Goal: Task Accomplishment & Management: Manage account settings

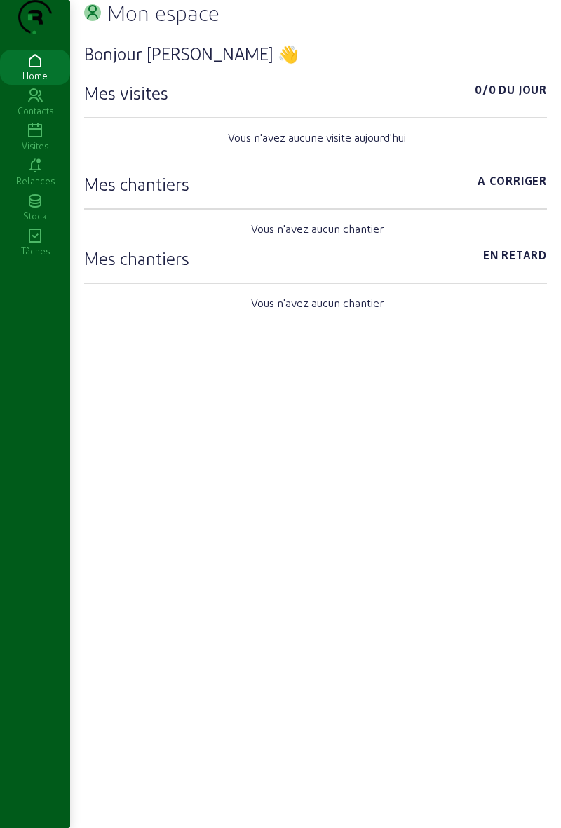
click at [25, 175] on icon at bounding box center [35, 166] width 70 height 17
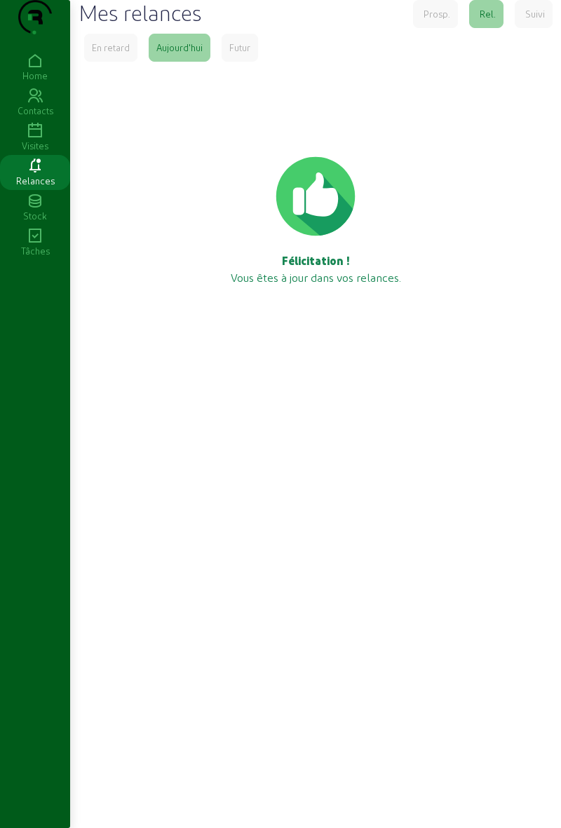
click at [29, 140] on icon at bounding box center [35, 131] width 70 height 17
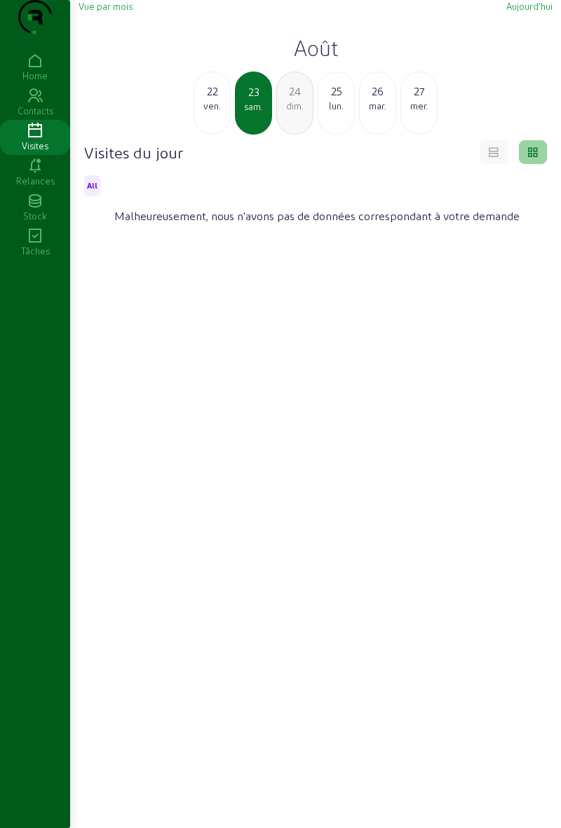
click at [332, 100] on div "25" at bounding box center [336, 91] width 36 height 17
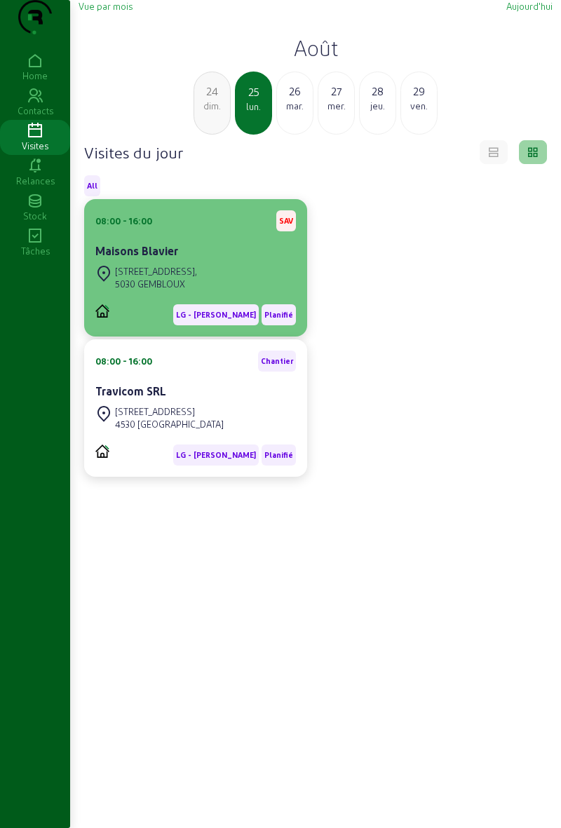
click at [140, 290] on div "5030 GEMBLOUX" at bounding box center [156, 284] width 82 height 13
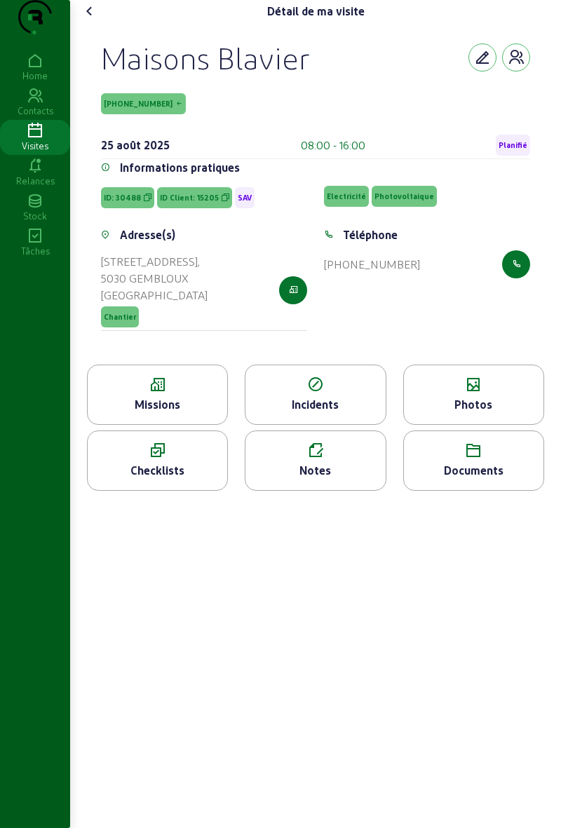
click at [135, 393] on icon at bounding box center [158, 384] width 140 height 17
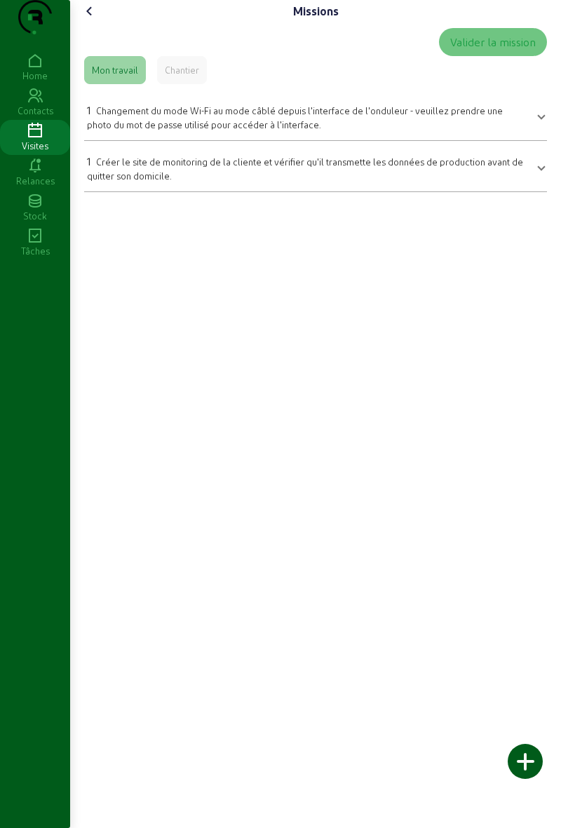
click at [94, 20] on icon at bounding box center [89, 11] width 17 height 17
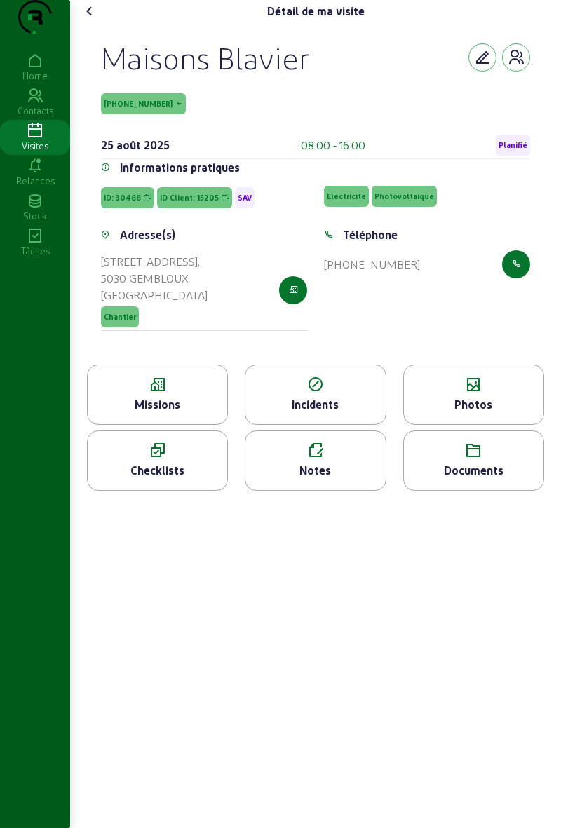
click at [98, 20] on icon at bounding box center [89, 11] width 17 height 17
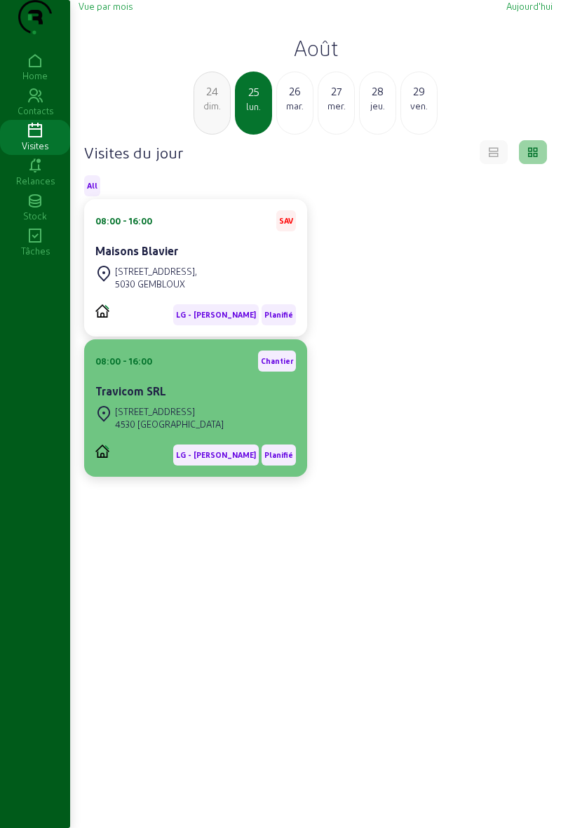
click at [139, 398] on cam-card-title "Travicom SRL" at bounding box center [130, 390] width 71 height 13
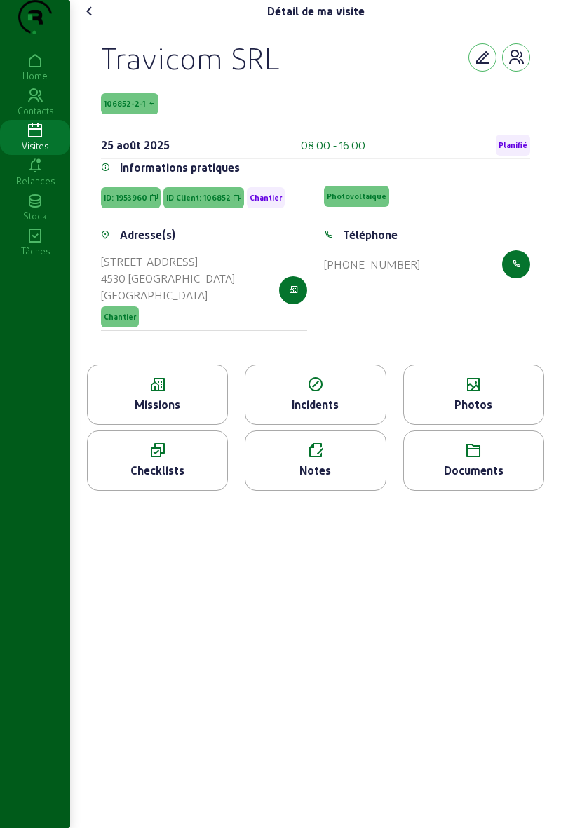
click at [461, 425] on div "Photos" at bounding box center [473, 395] width 141 height 60
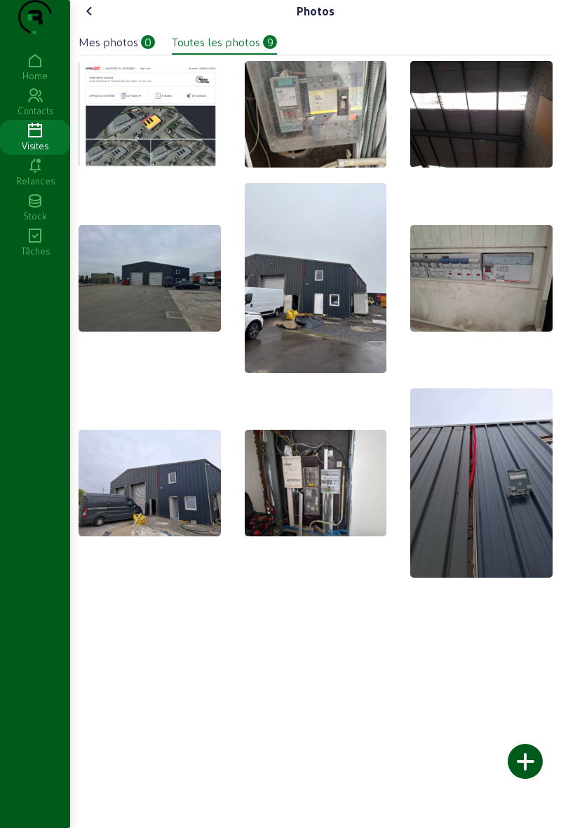
click at [90, 20] on icon at bounding box center [89, 11] width 17 height 17
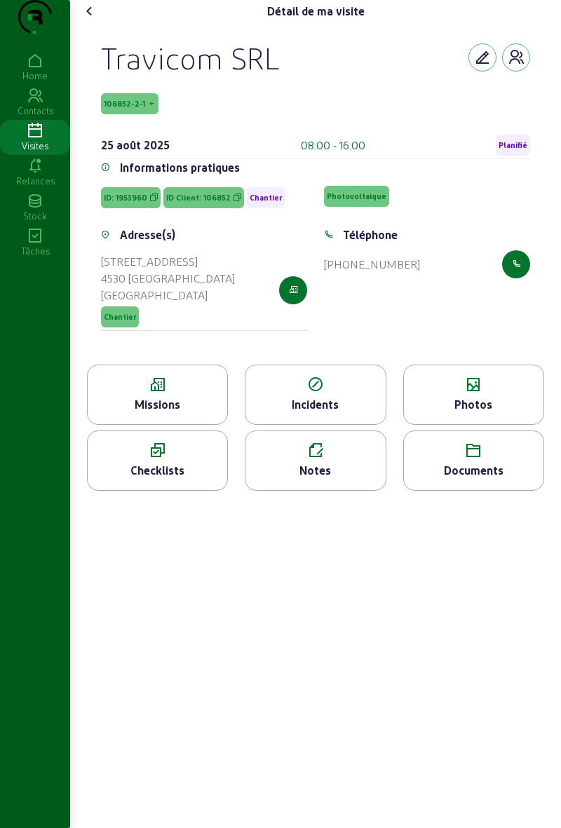
click at [93, 20] on icon at bounding box center [89, 11] width 17 height 17
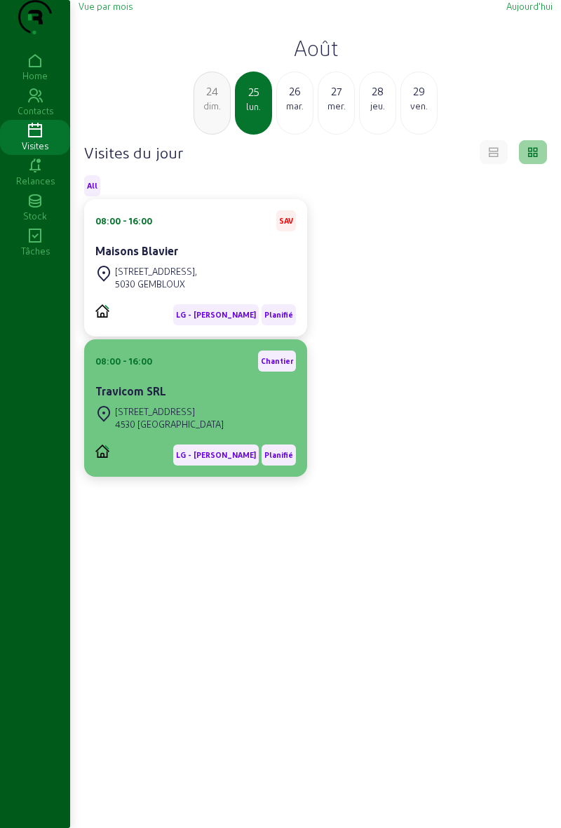
click at [122, 402] on div "08:00 - 16:00 Chantier Travicom SRL" at bounding box center [195, 377] width 201 height 52
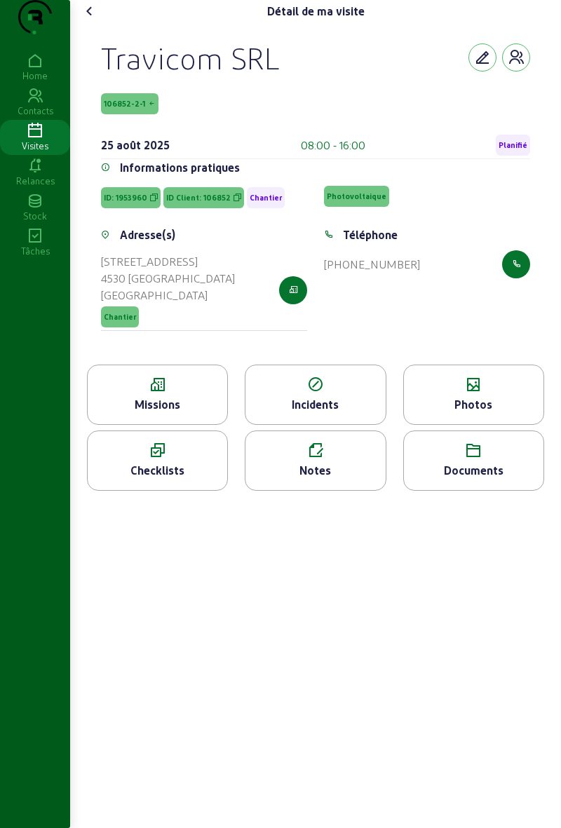
click at [184, 393] on icon at bounding box center [158, 384] width 140 height 17
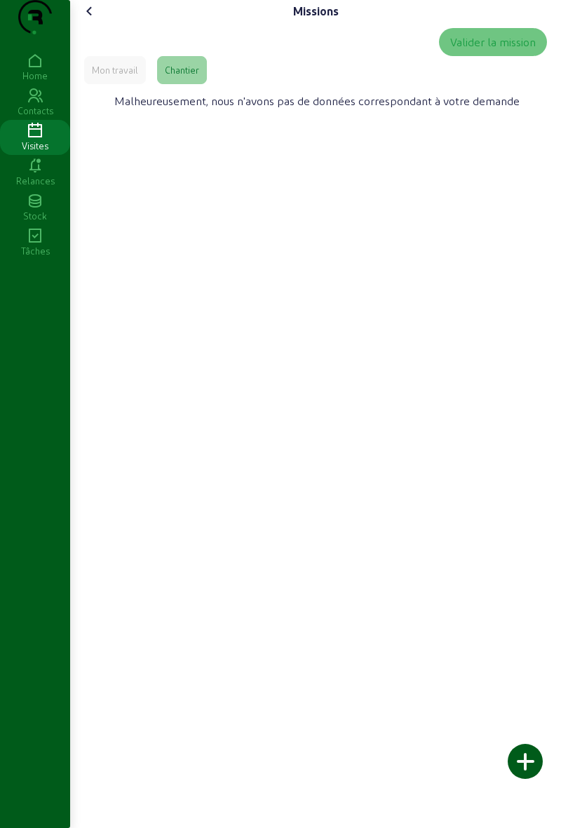
click at [98, 20] on icon at bounding box center [89, 11] width 17 height 17
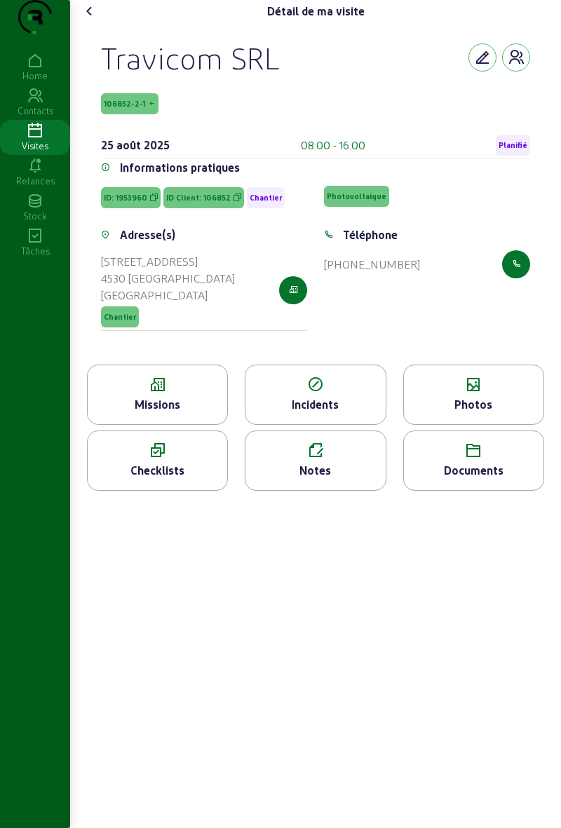
click at [337, 491] on div "Notes" at bounding box center [315, 460] width 141 height 60
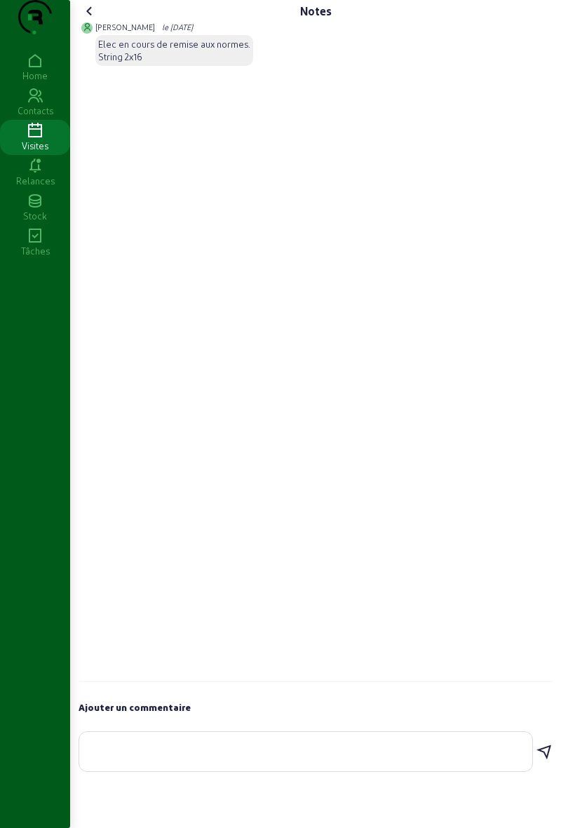
click at [90, 22] on cam-font-icon at bounding box center [90, 11] width 22 height 22
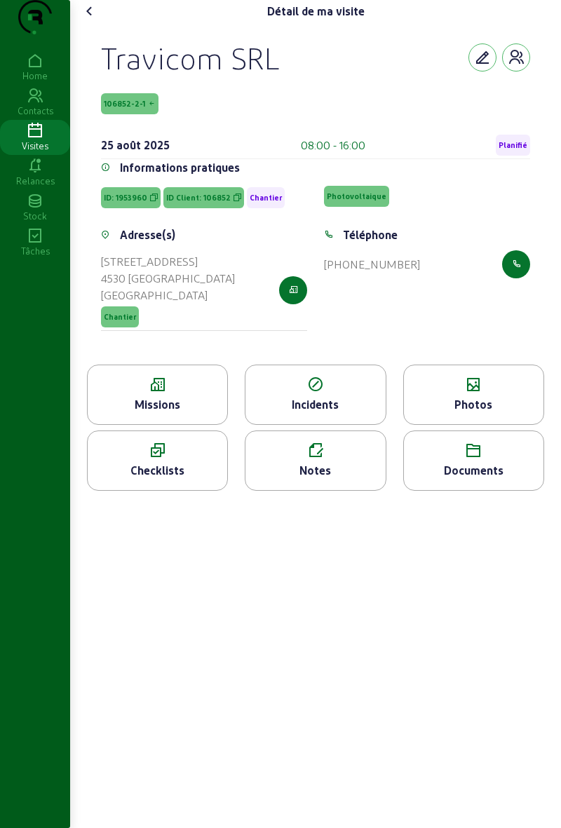
click at [459, 479] on div "Documents" at bounding box center [474, 470] width 140 height 17
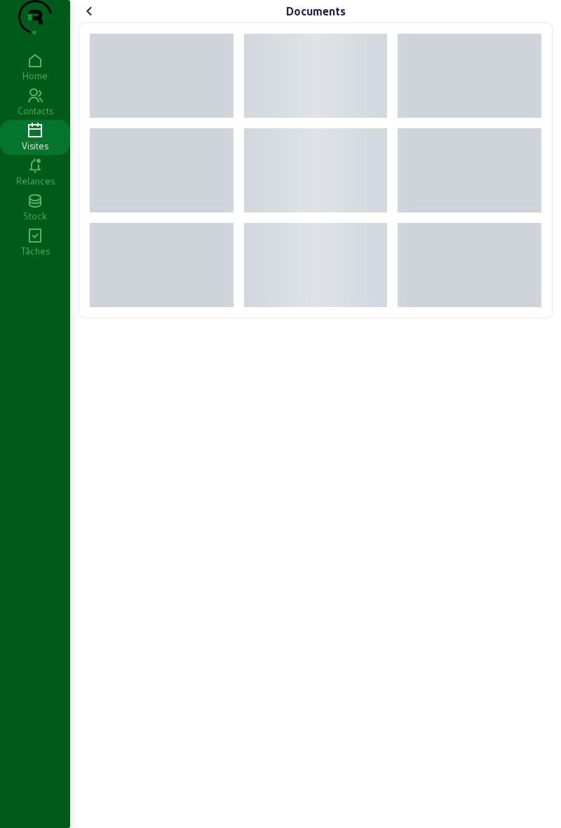
click at [466, 495] on div "Documents" at bounding box center [315, 414] width 491 height 828
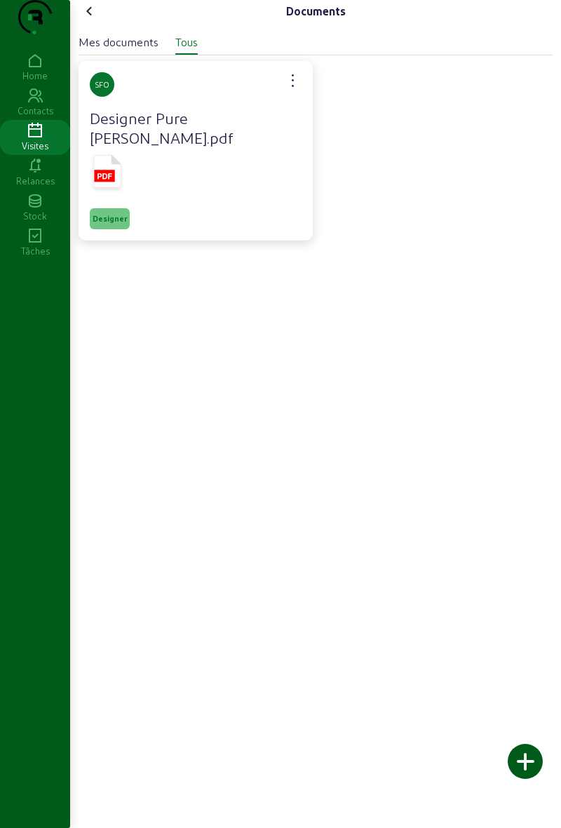
click at [290, 191] on div at bounding box center [196, 173] width 212 height 47
click at [258, 183] on div at bounding box center [196, 173] width 212 height 47
click at [233, 147] on h4 "Designer Pure [PERSON_NAME].pdf" at bounding box center [196, 127] width 212 height 39
click at [146, 220] on cam-badge "Designer" at bounding box center [196, 218] width 212 height 21
click at [223, 147] on h4 "Designer Pure [PERSON_NAME].pdf" at bounding box center [196, 127] width 212 height 39
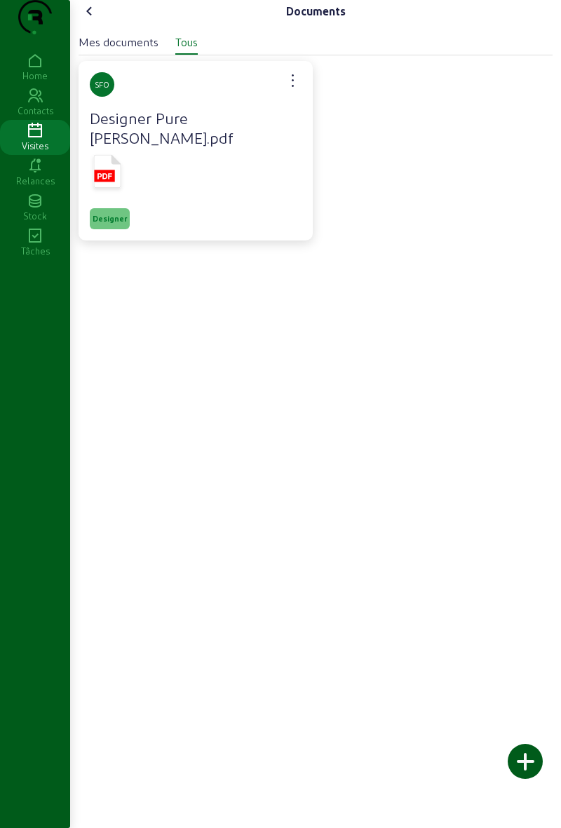
click at [241, 137] on h4 "Designer Pure [PERSON_NAME].pdf" at bounding box center [196, 127] width 212 height 39
click at [257, 130] on div "SFO Designer Pure reno villers.pdf" at bounding box center [196, 111] width 212 height 78
click at [254, 164] on div at bounding box center [196, 173] width 212 height 47
click at [260, 150] on div "Designer Pure [PERSON_NAME].pdf" at bounding box center [196, 129] width 212 height 42
click at [263, 147] on h4 "Designer Pure [PERSON_NAME].pdf" at bounding box center [196, 127] width 212 height 39
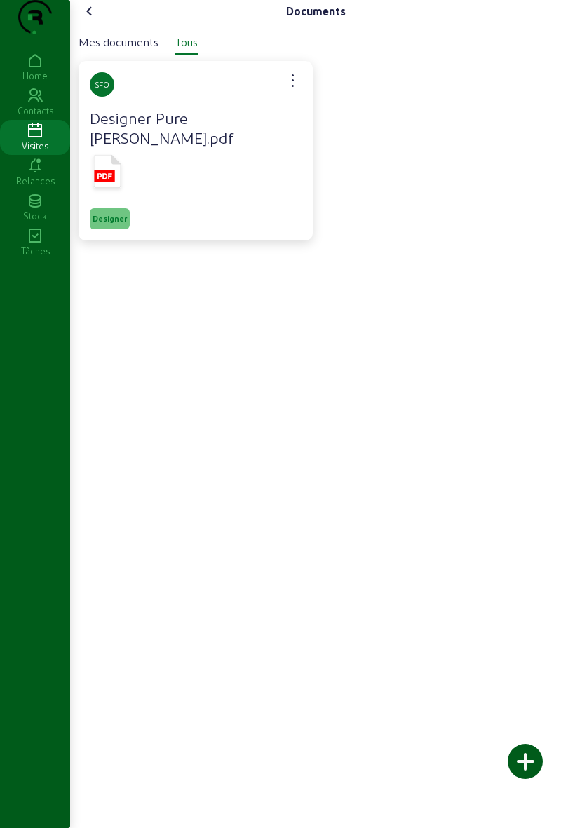
click at [256, 147] on h4 "Designer Pure [PERSON_NAME].pdf" at bounding box center [196, 127] width 212 height 39
click at [255, 147] on h4 "Designer Pure [PERSON_NAME].pdf" at bounding box center [196, 127] width 212 height 39
click at [287, 197] on div at bounding box center [196, 173] width 212 height 47
